Goal: Task Accomplishment & Management: Complete application form

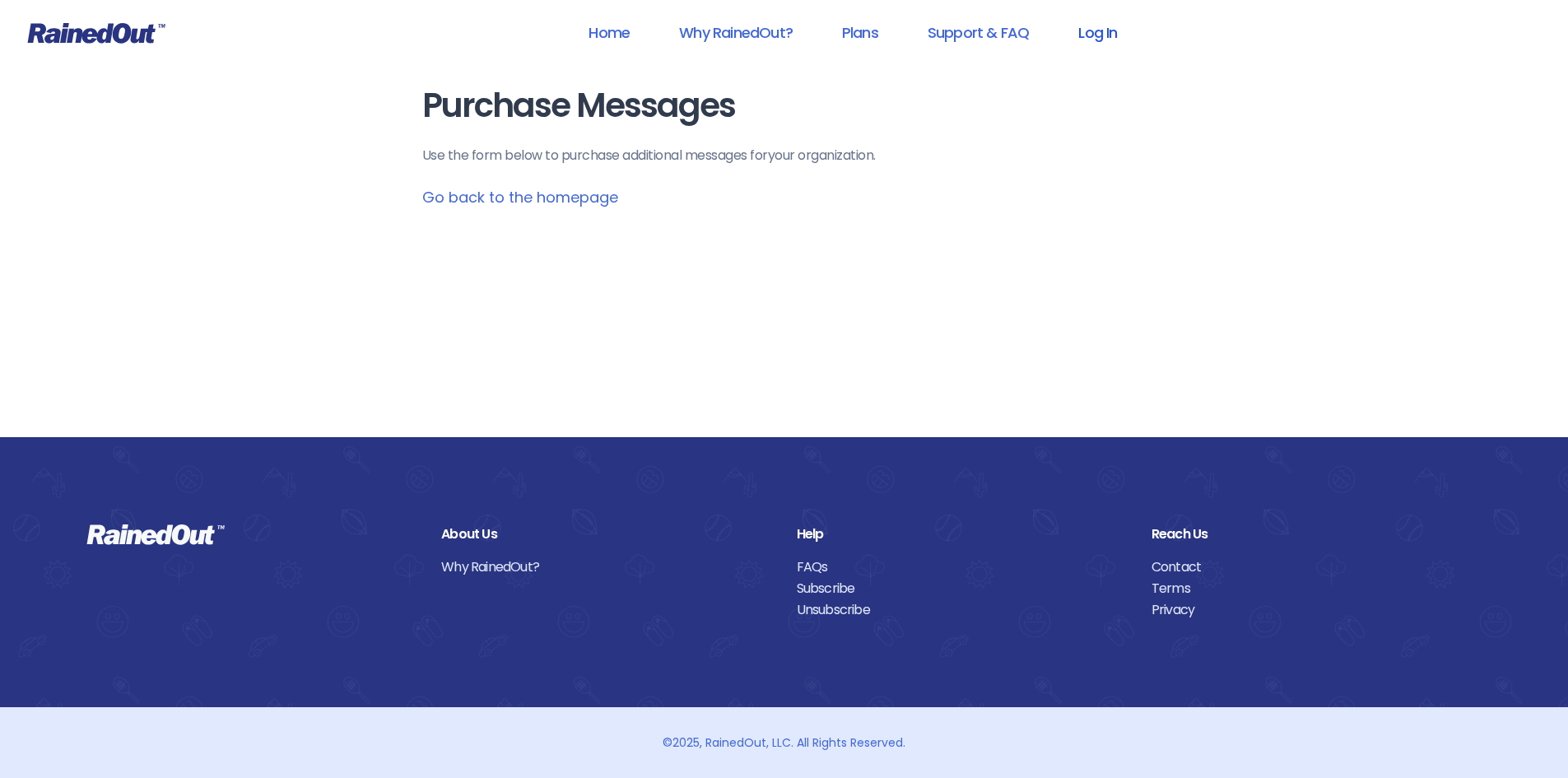
click at [1097, 41] on link "Log In" at bounding box center [1097, 32] width 82 height 37
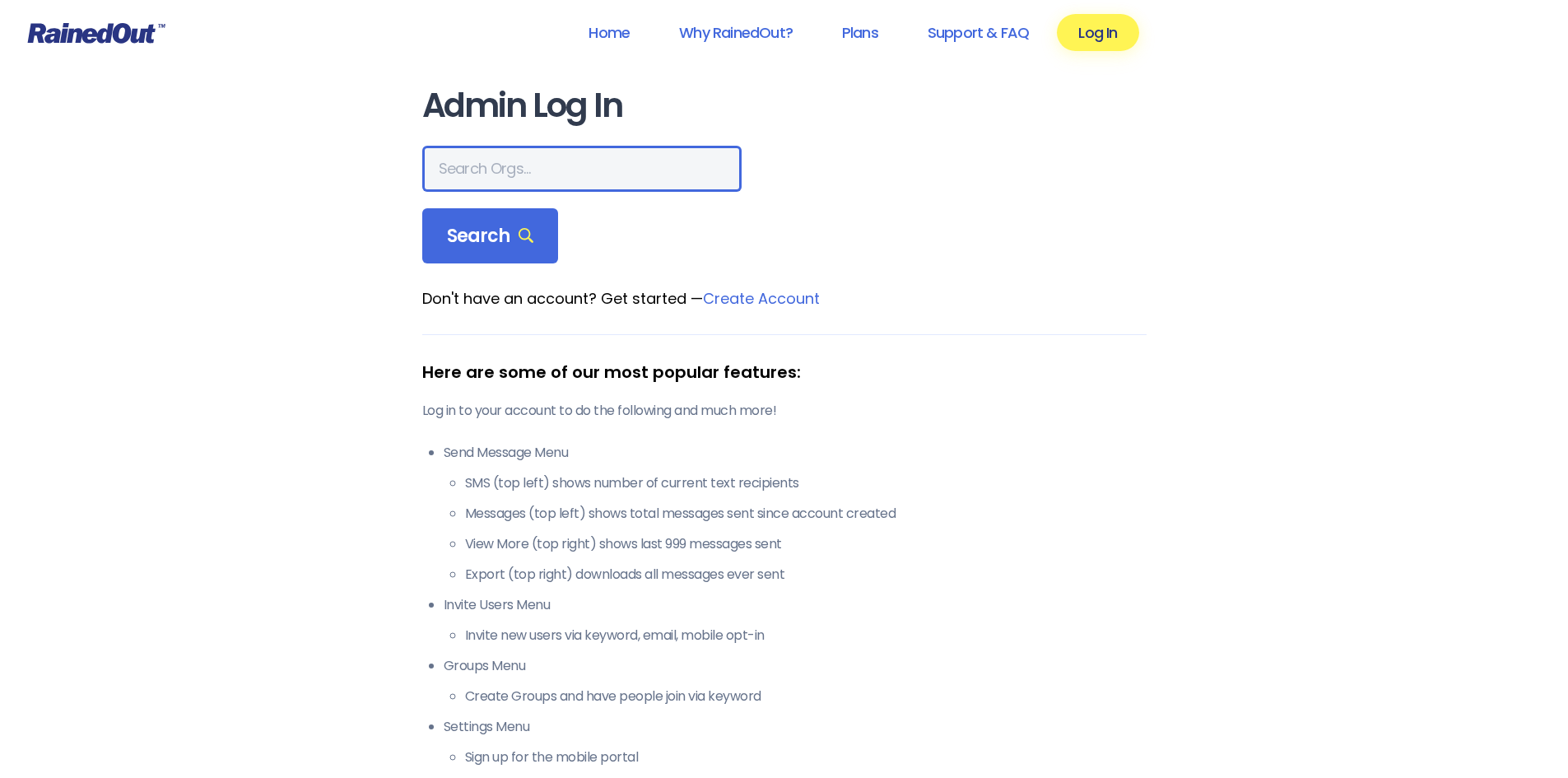
click at [502, 156] on input "text" at bounding box center [582, 168] width 319 height 46
type input "hfah"
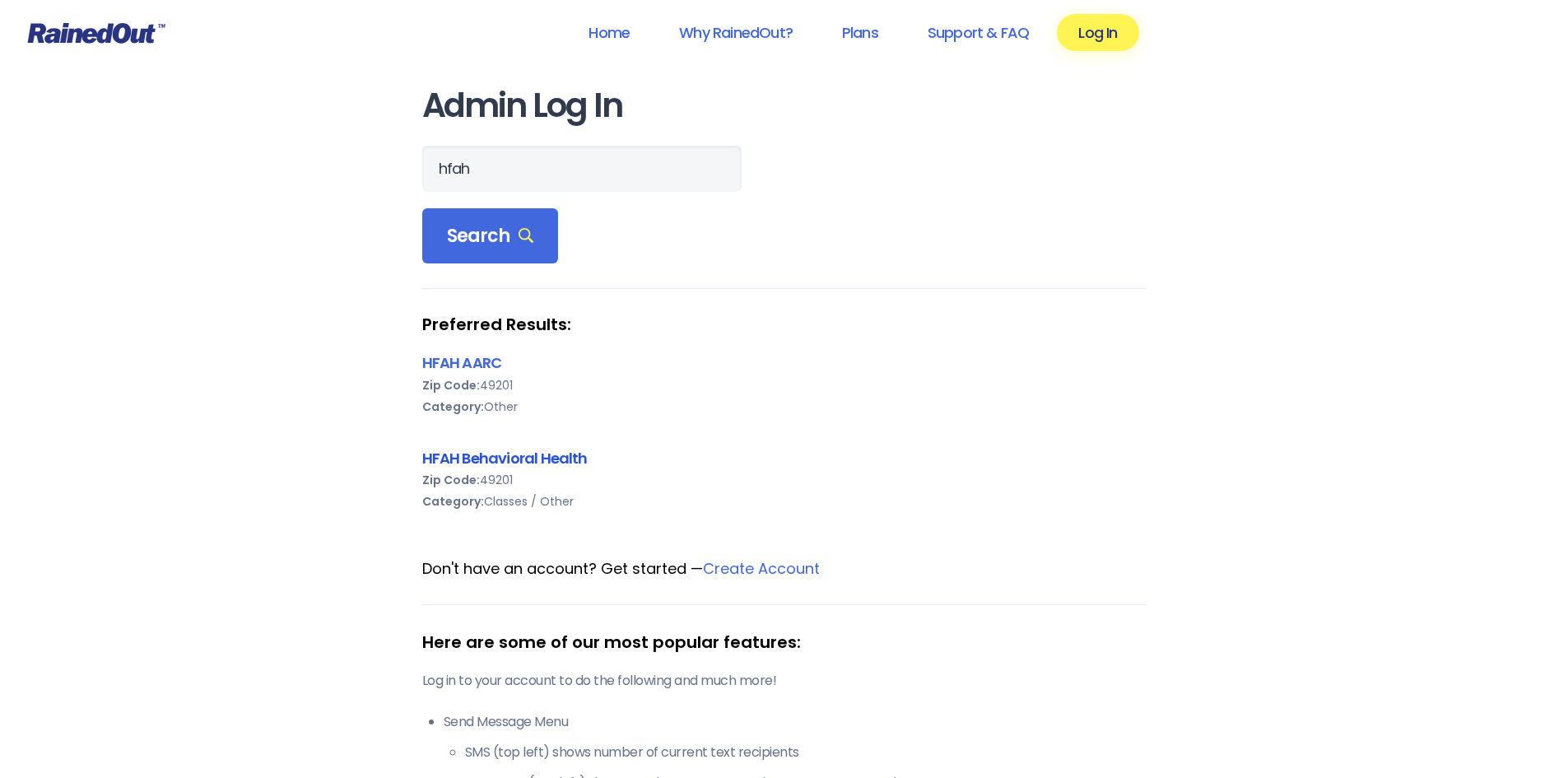
click at [505, 461] on link "HFAH Behavioral Health" at bounding box center [505, 458] width 165 height 21
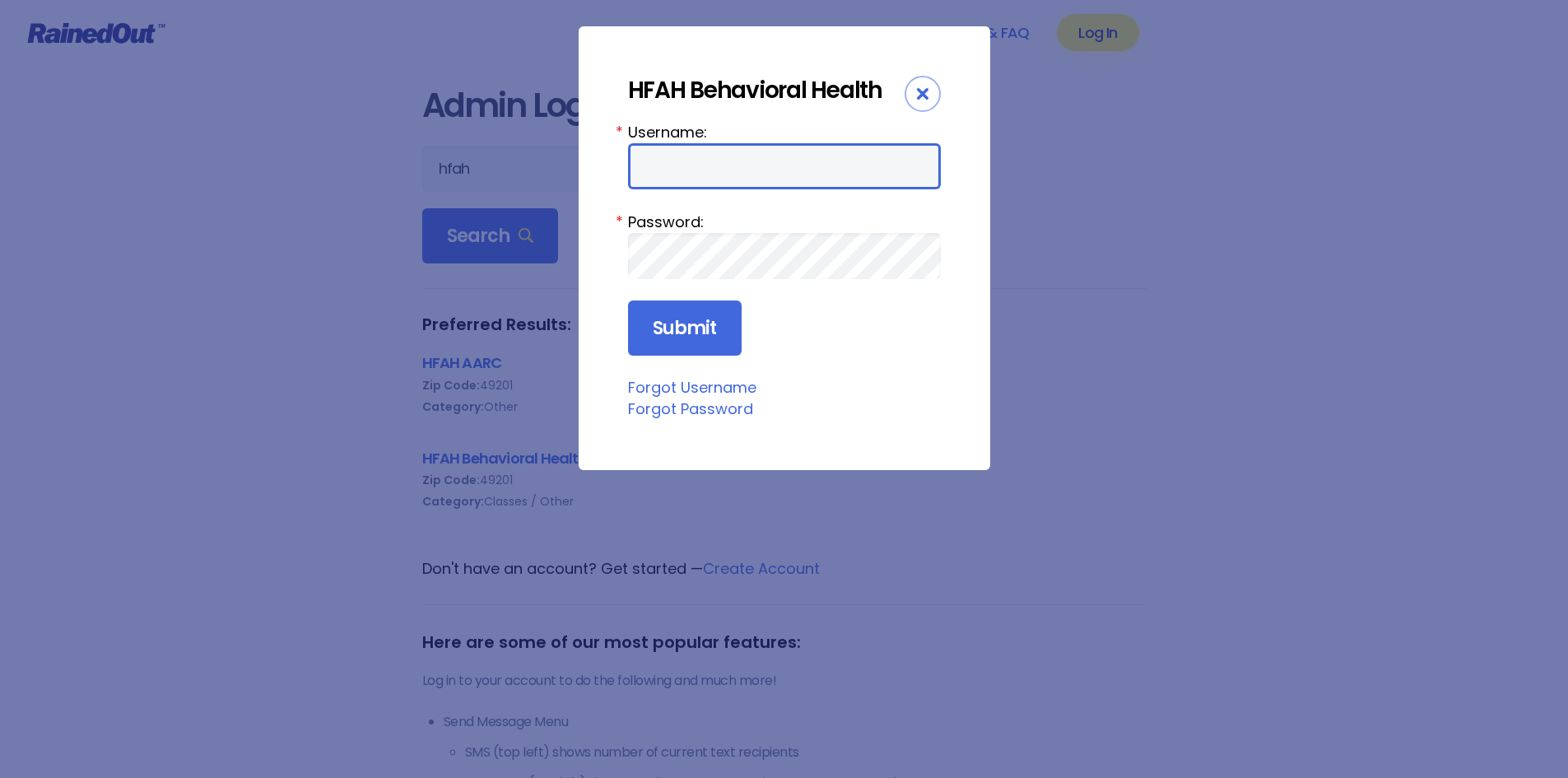
click at [683, 165] on input "Username:" at bounding box center [784, 166] width 313 height 46
type input "ChargeNurse"
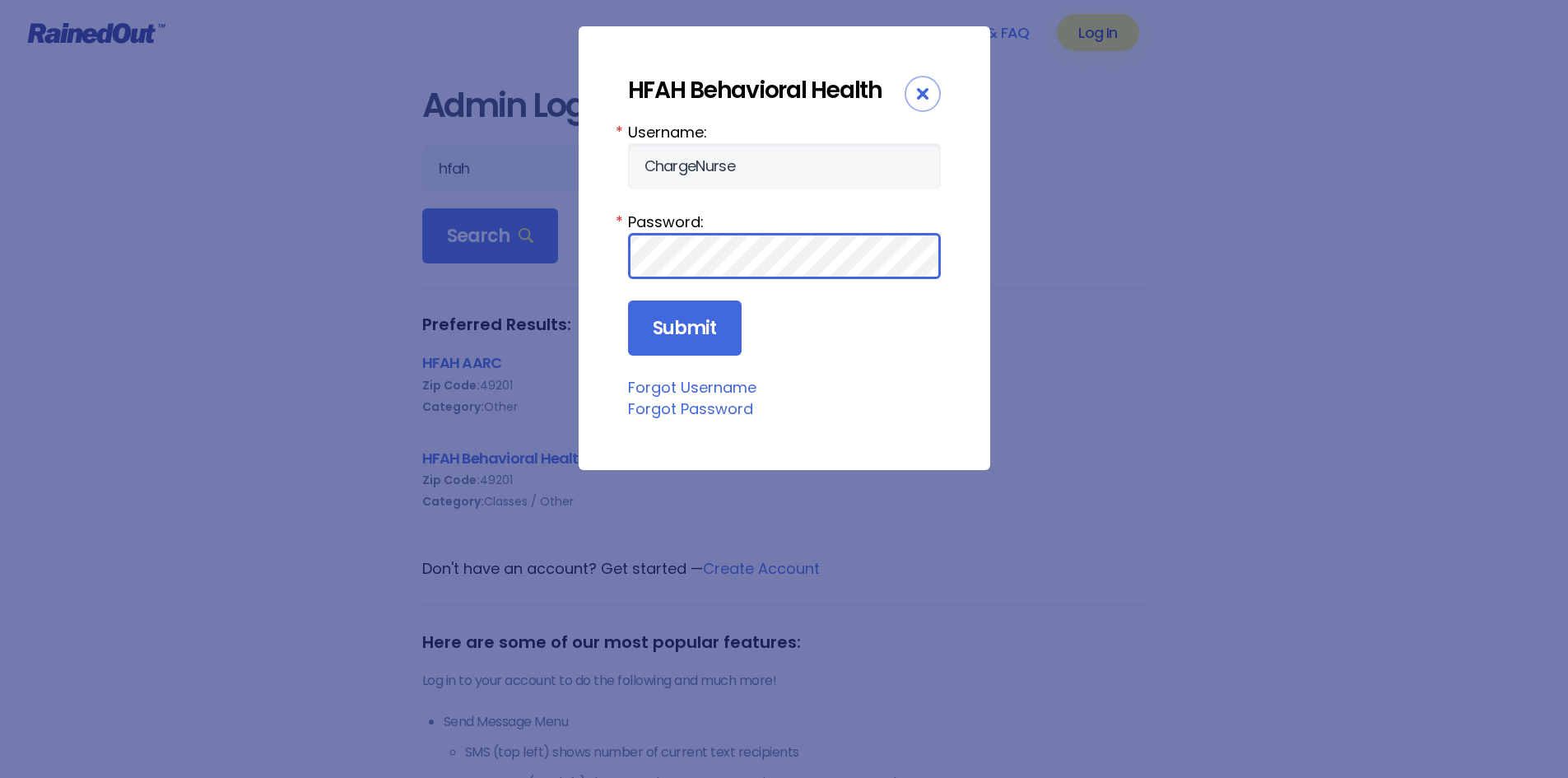
click at [628, 301] on input "Submit" at bounding box center [684, 328] width 114 height 56
